Goal: Task Accomplishment & Management: Manage account settings

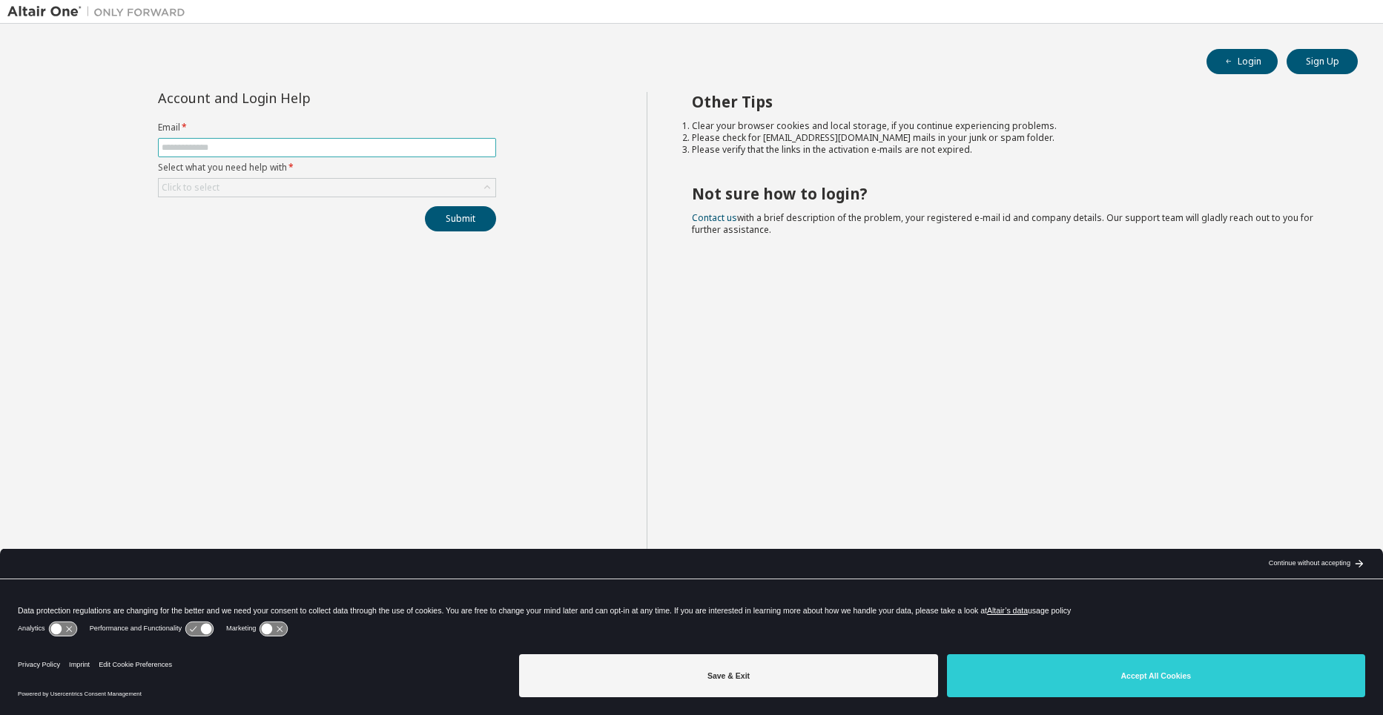
click at [280, 145] on input "text" at bounding box center [327, 148] width 331 height 12
type input "**********"
click at [303, 192] on div "Click to select" at bounding box center [327, 188] width 337 height 18
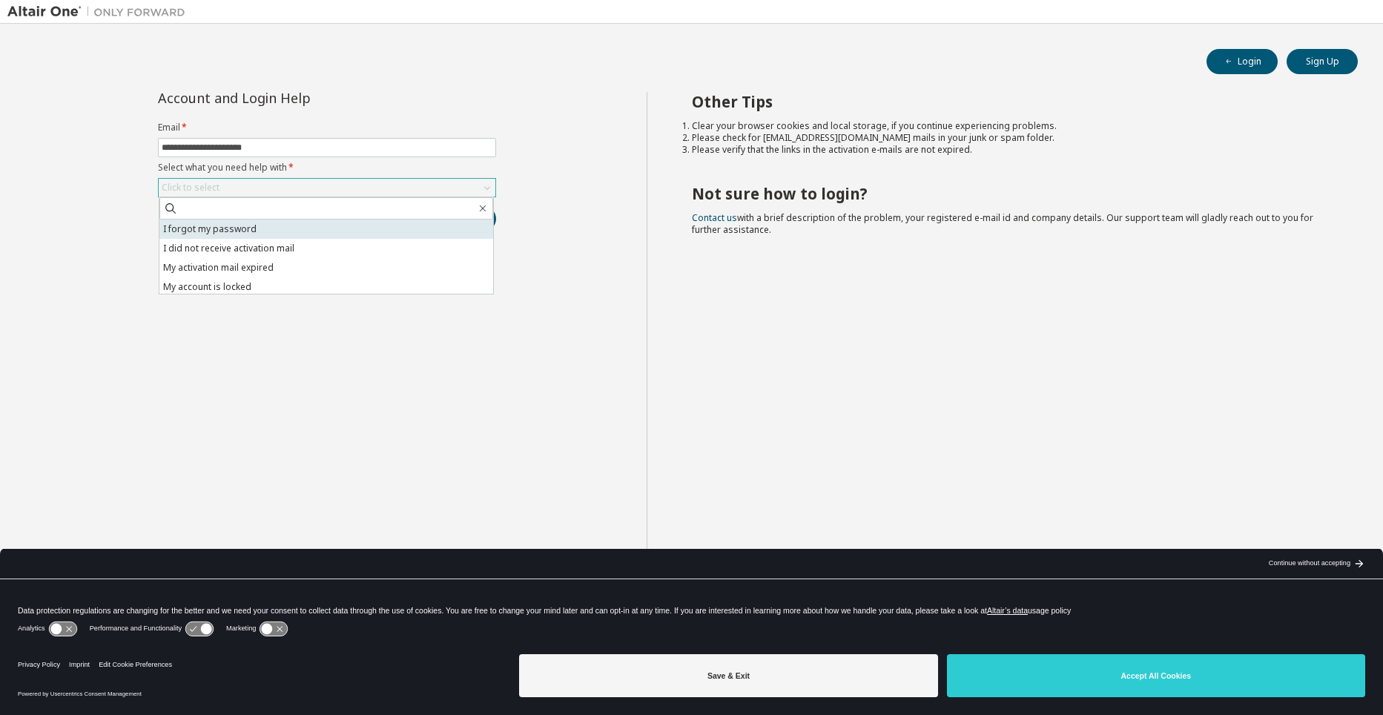
click at [234, 235] on li "I forgot my password" at bounding box center [326, 229] width 334 height 19
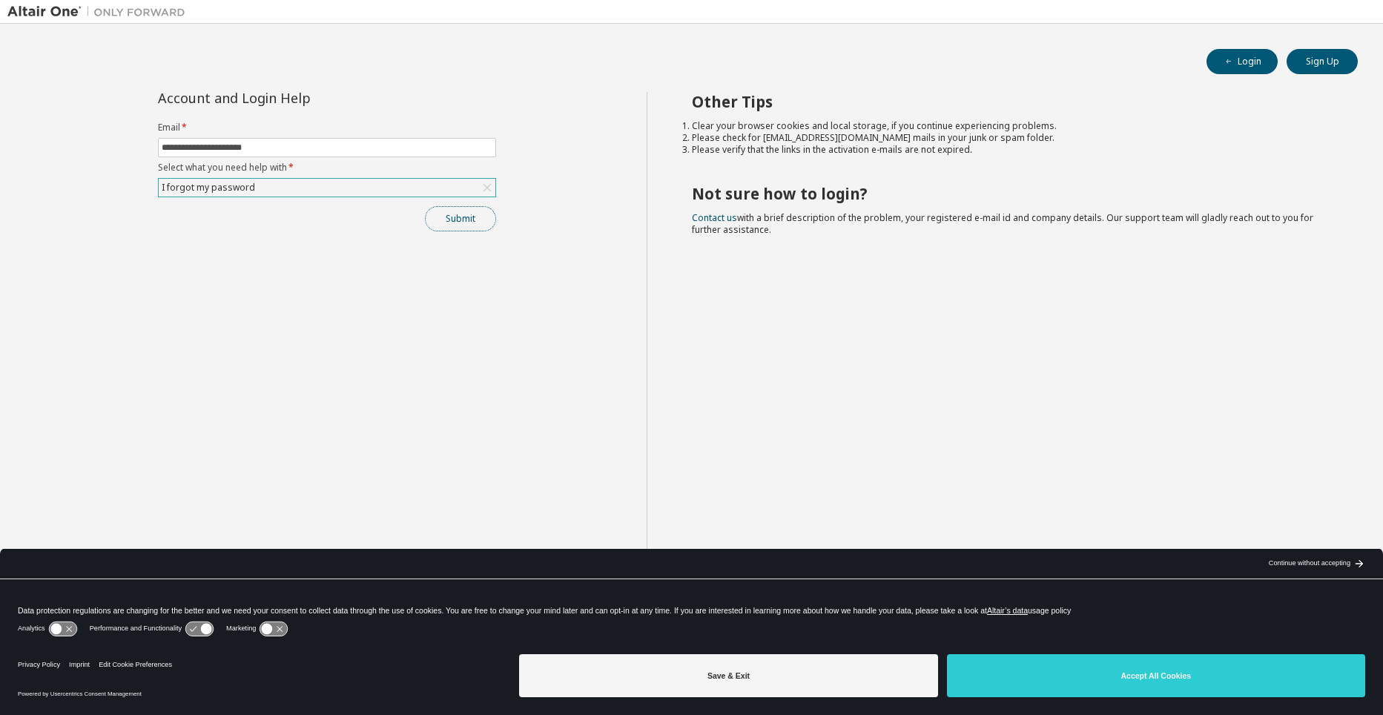
click at [462, 226] on button "Submit" at bounding box center [460, 218] width 71 height 25
click at [459, 218] on button "Submit" at bounding box center [460, 218] width 71 height 25
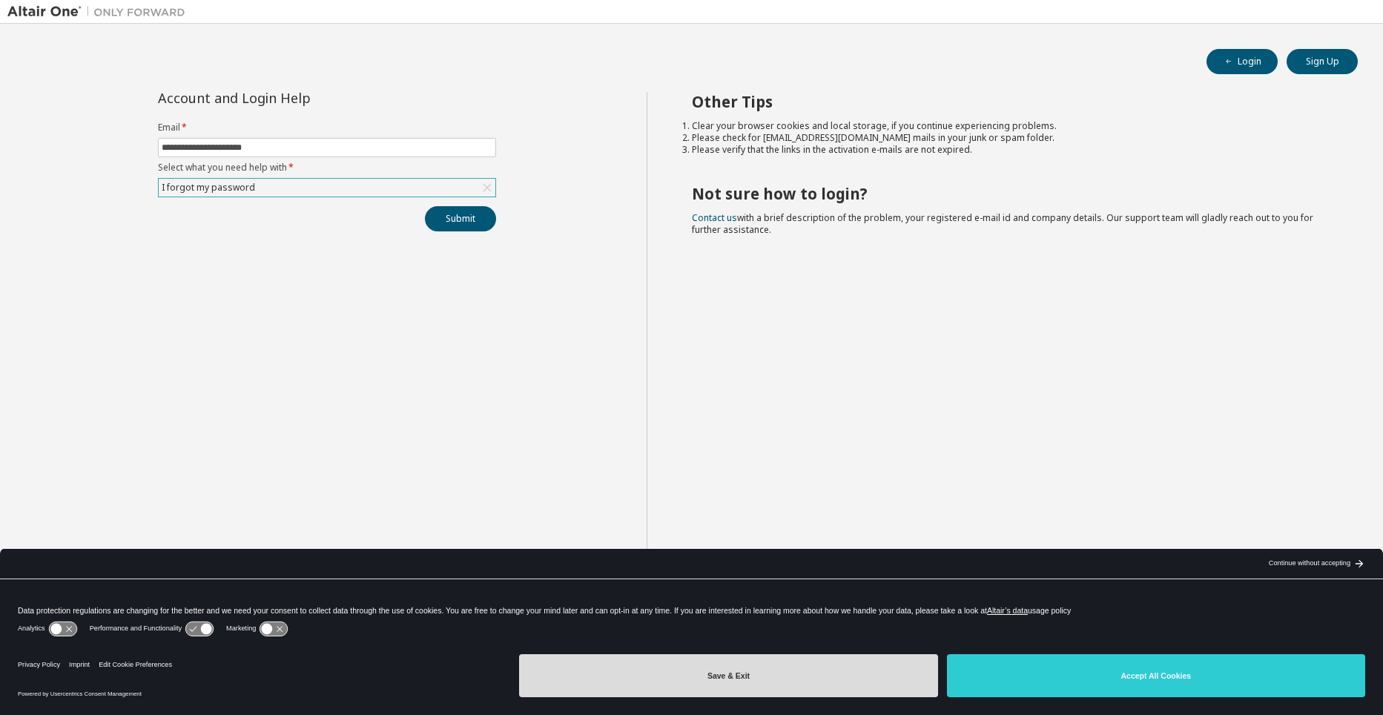
click at [844, 673] on button "Save & Exit" at bounding box center [728, 675] width 418 height 43
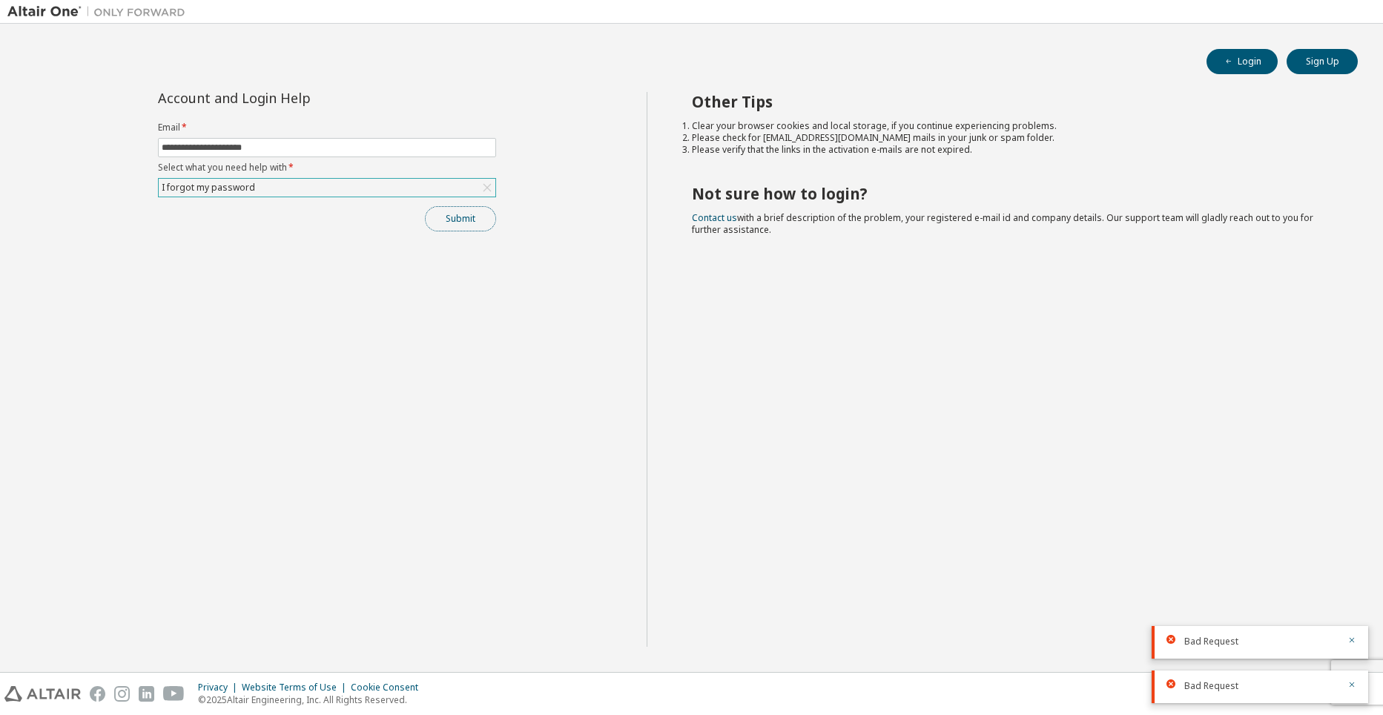
click at [468, 223] on button "Submit" at bounding box center [460, 218] width 71 height 25
click at [383, 193] on div "I forgot my password" at bounding box center [327, 188] width 337 height 18
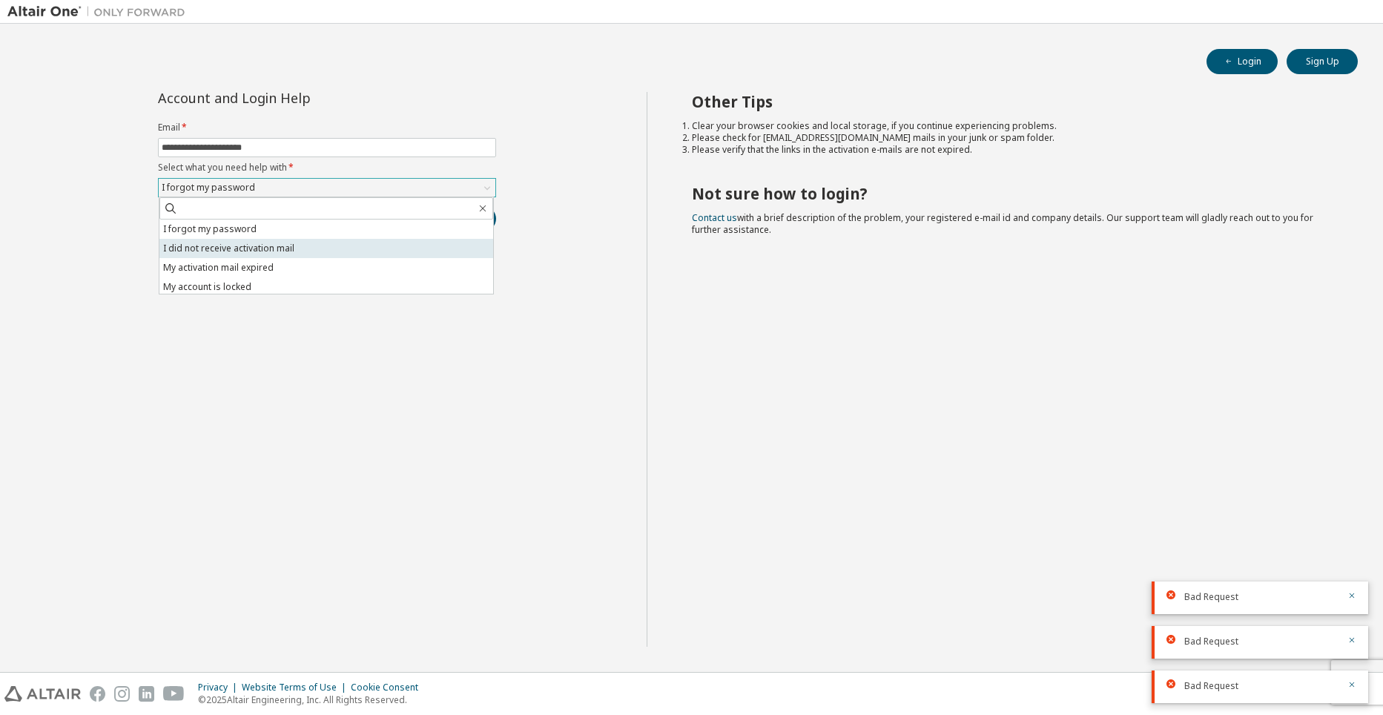
click at [265, 249] on li "I did not receive activation mail" at bounding box center [326, 248] width 334 height 19
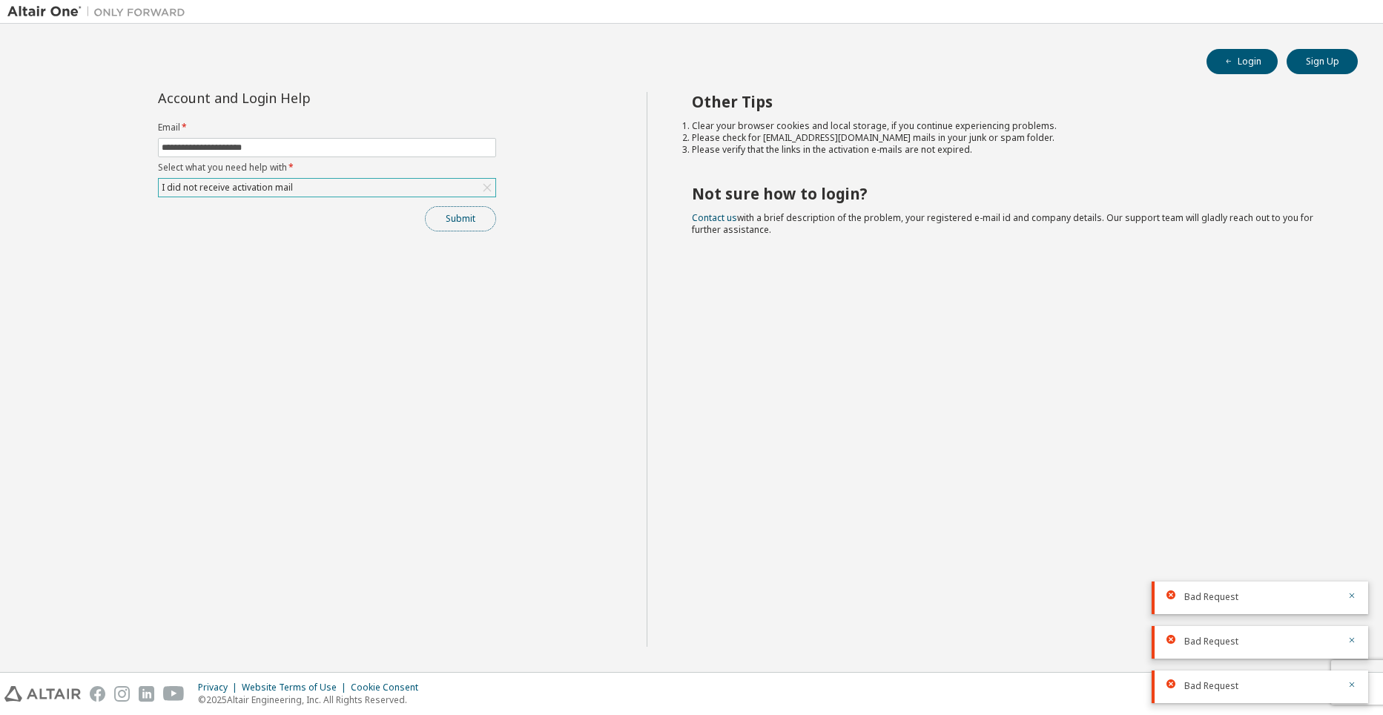
click at [469, 214] on button "Submit" at bounding box center [460, 218] width 71 height 25
click at [326, 189] on div "I did not receive activation mail" at bounding box center [327, 188] width 337 height 18
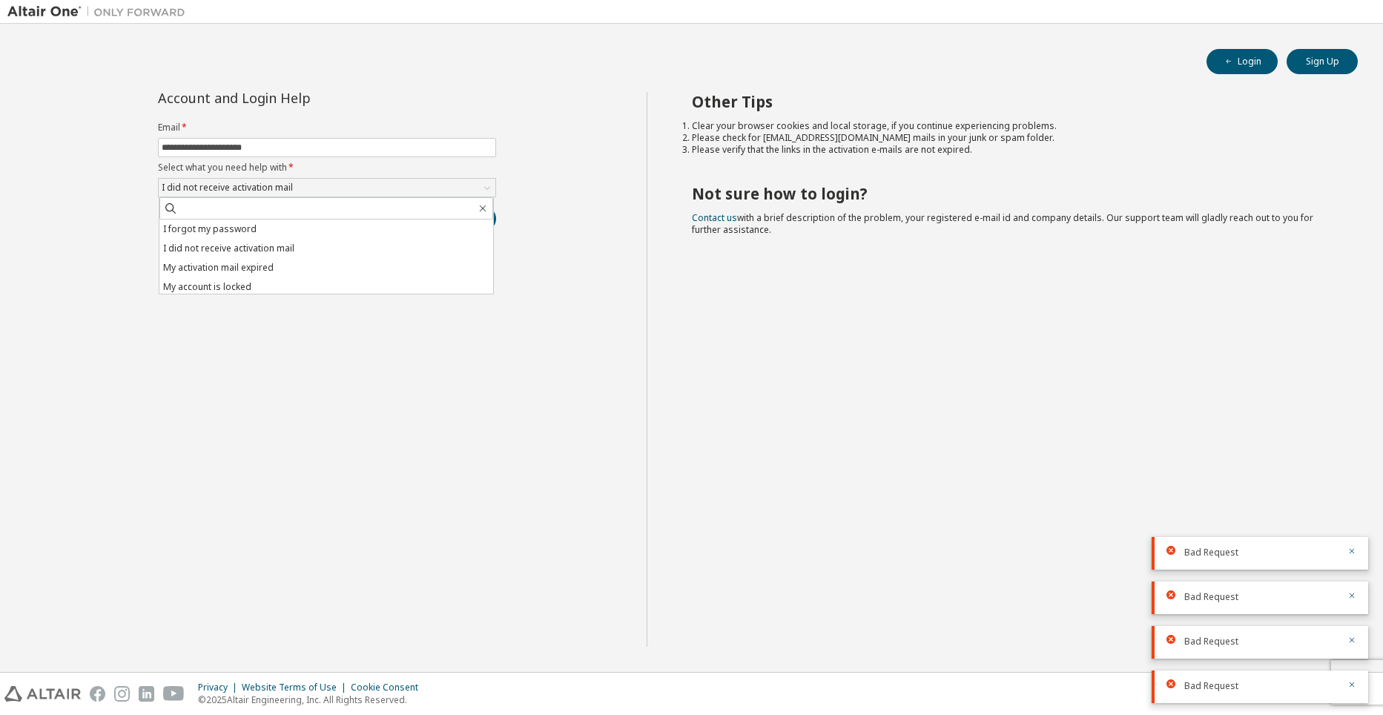
click at [283, 337] on div "**********" at bounding box center [326, 369] width 639 height 555
